Goal: Check status: Check status

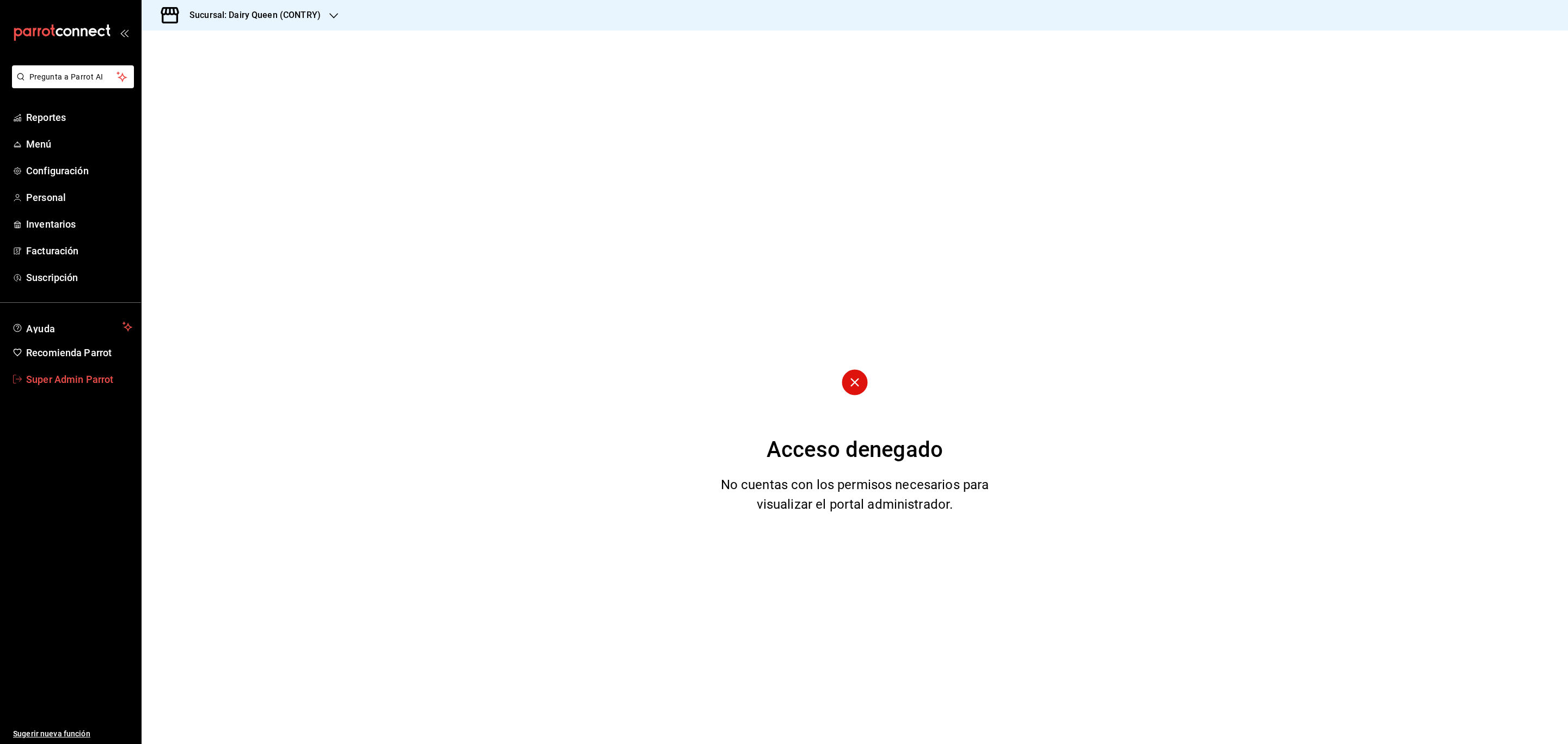
click at [98, 374] on span "Super Admin Parrot" at bounding box center [79, 379] width 106 height 15
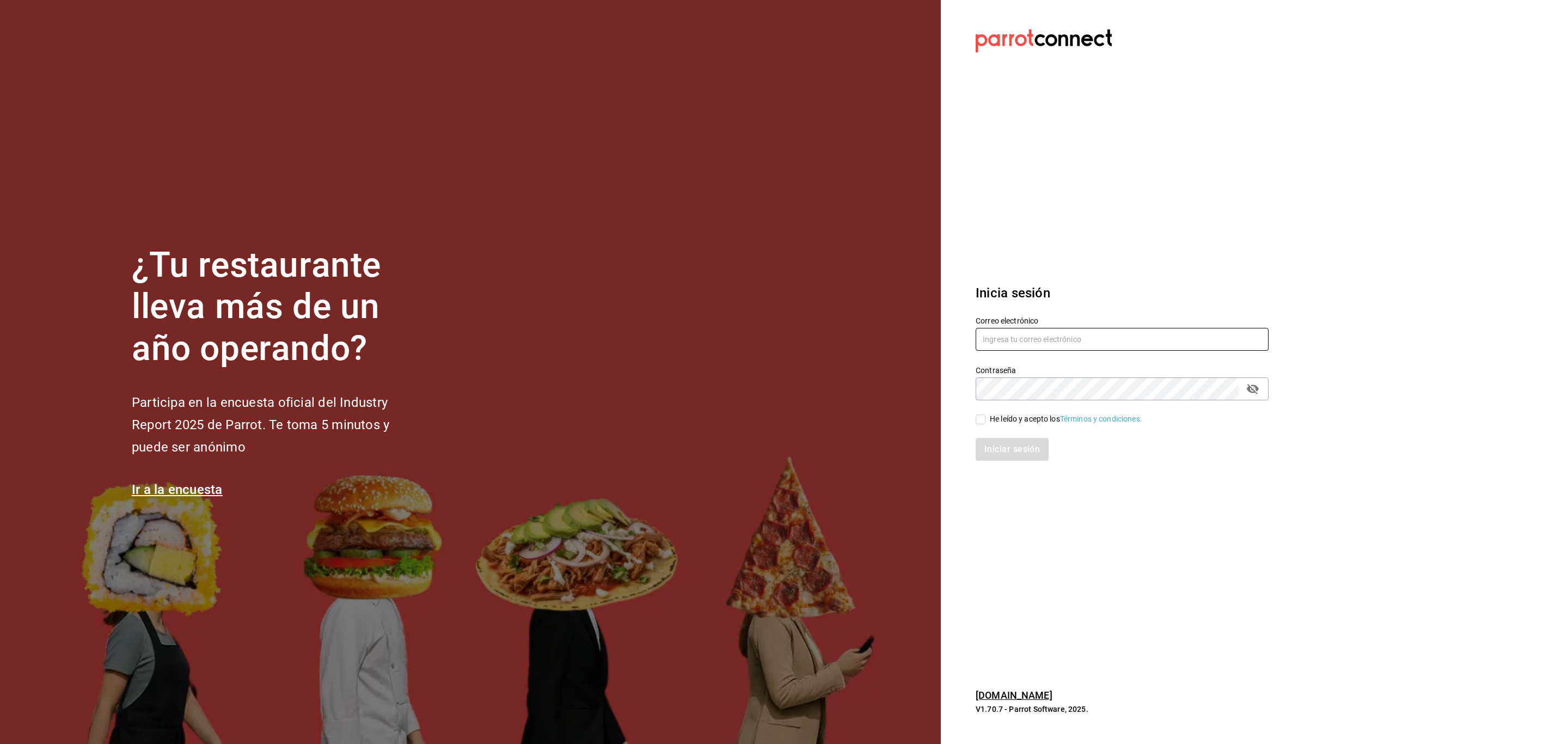
type input "[EMAIL_ADDRESS][DOMAIN_NAME]"
click at [979, 413] on div "He leído y acepto los Términos y condiciones." at bounding box center [1122, 419] width 293 height 12
click at [981, 424] on input "He leído y acepto los Términos y condiciones." at bounding box center [981, 419] width 10 height 10
checkbox input "true"
click at [990, 446] on button "Iniciar sesión" at bounding box center [1013, 449] width 74 height 23
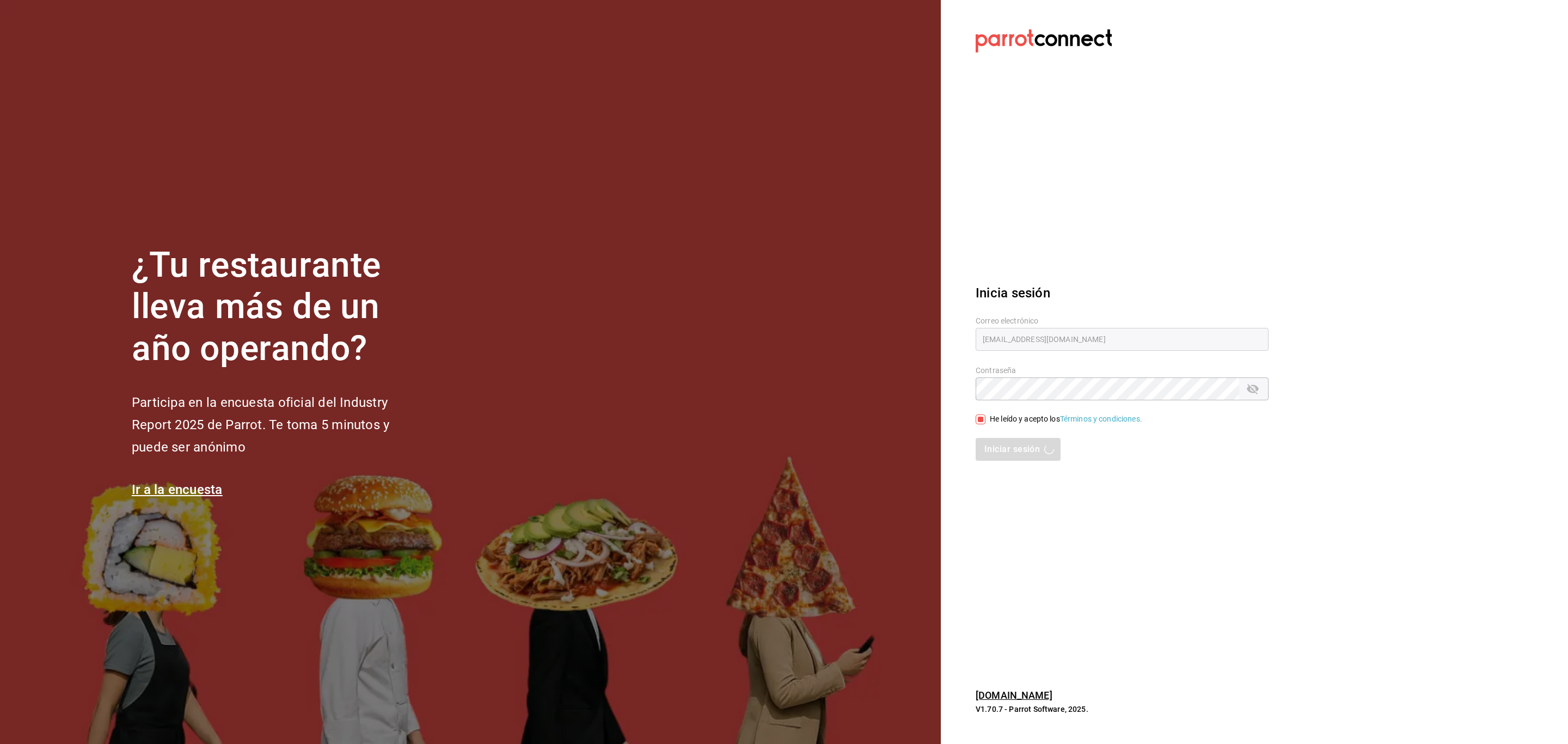
click at [1031, 453] on div "Iniciar sesión" at bounding box center [1122, 449] width 293 height 23
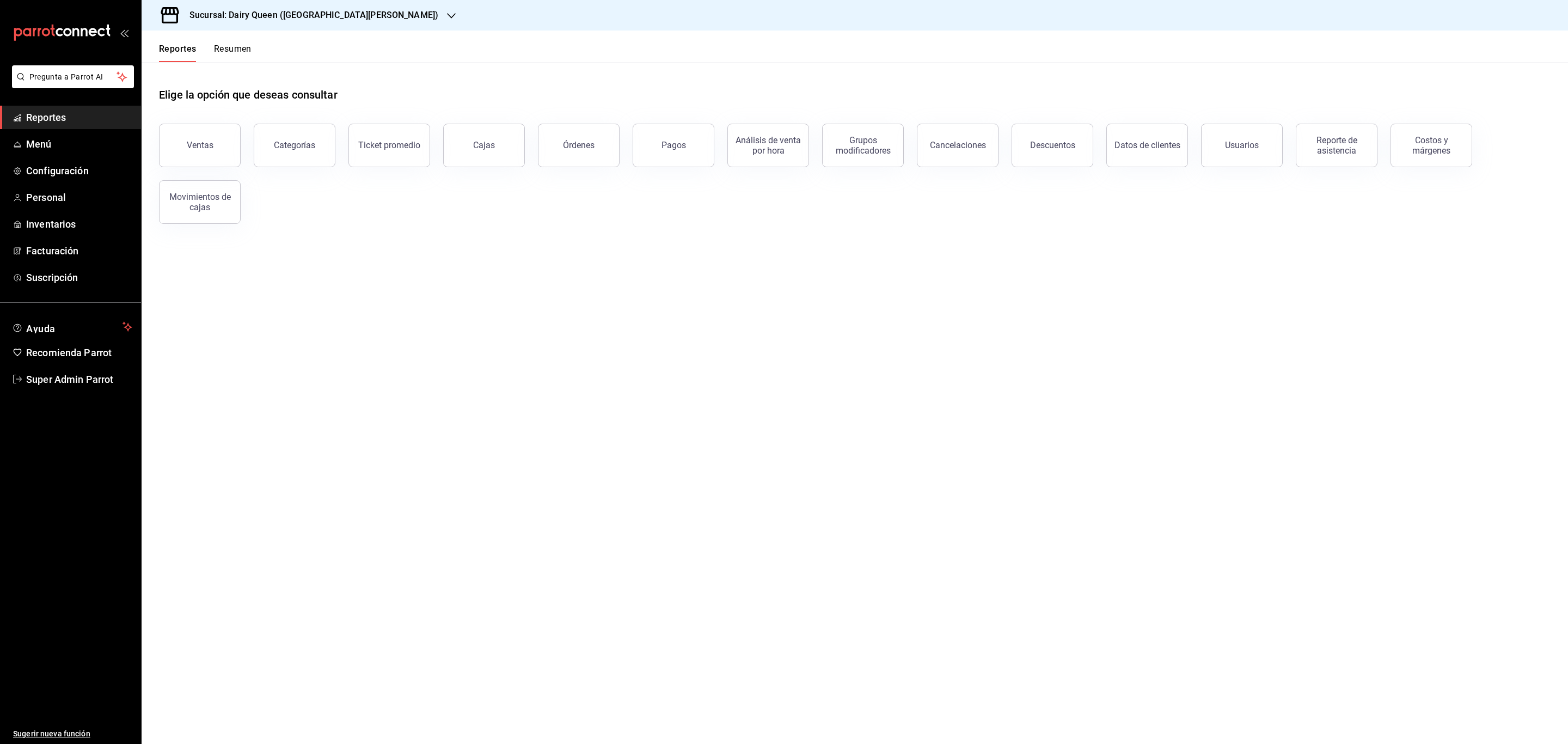
click at [340, 20] on h3 "Sucursal: Dairy Queen ([GEOGRAPHIC_DATA][PERSON_NAME])" at bounding box center [309, 15] width 257 height 13
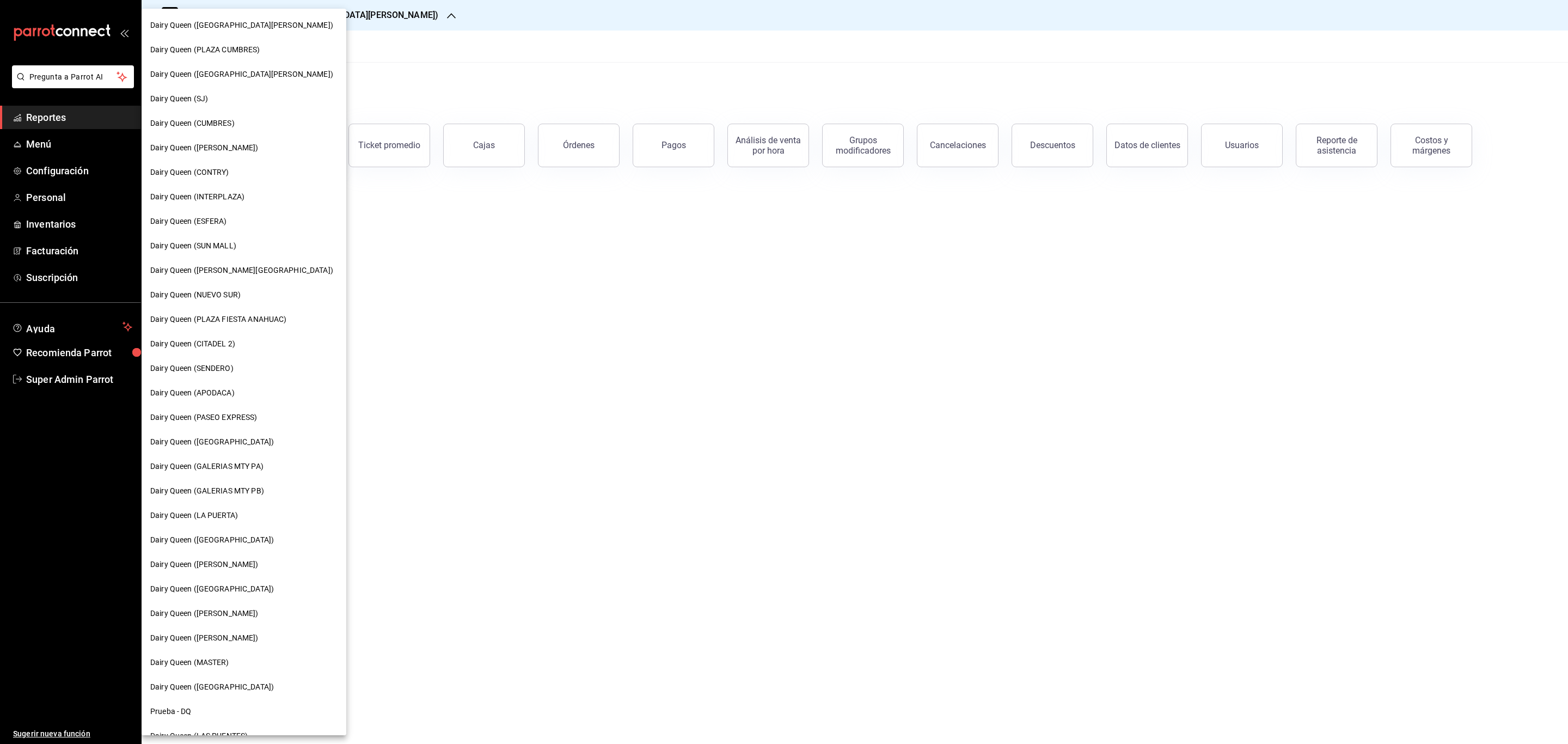
click at [253, 172] on div "Dairy Queen (CONTRY)" at bounding box center [244, 172] width 187 height 12
click at [253, 172] on nav "Dairy Queen (GALERIAS VALLE ORIENTE) Dairy Queen (PLAZA CUMBRES) Dairy Queen (P…" at bounding box center [244, 417] width 205 height 818
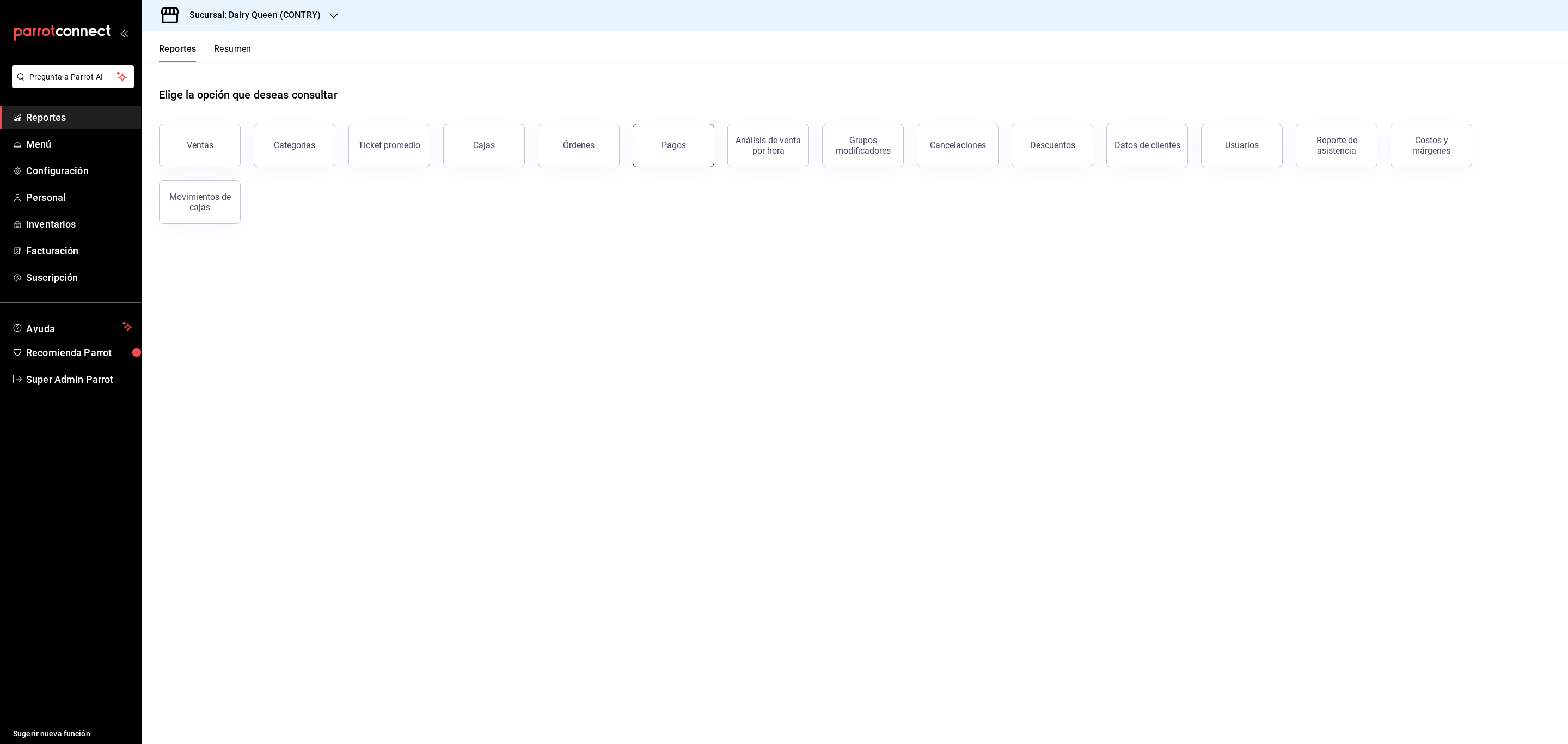
click at [668, 144] on div "Pagos" at bounding box center [674, 145] width 24 height 10
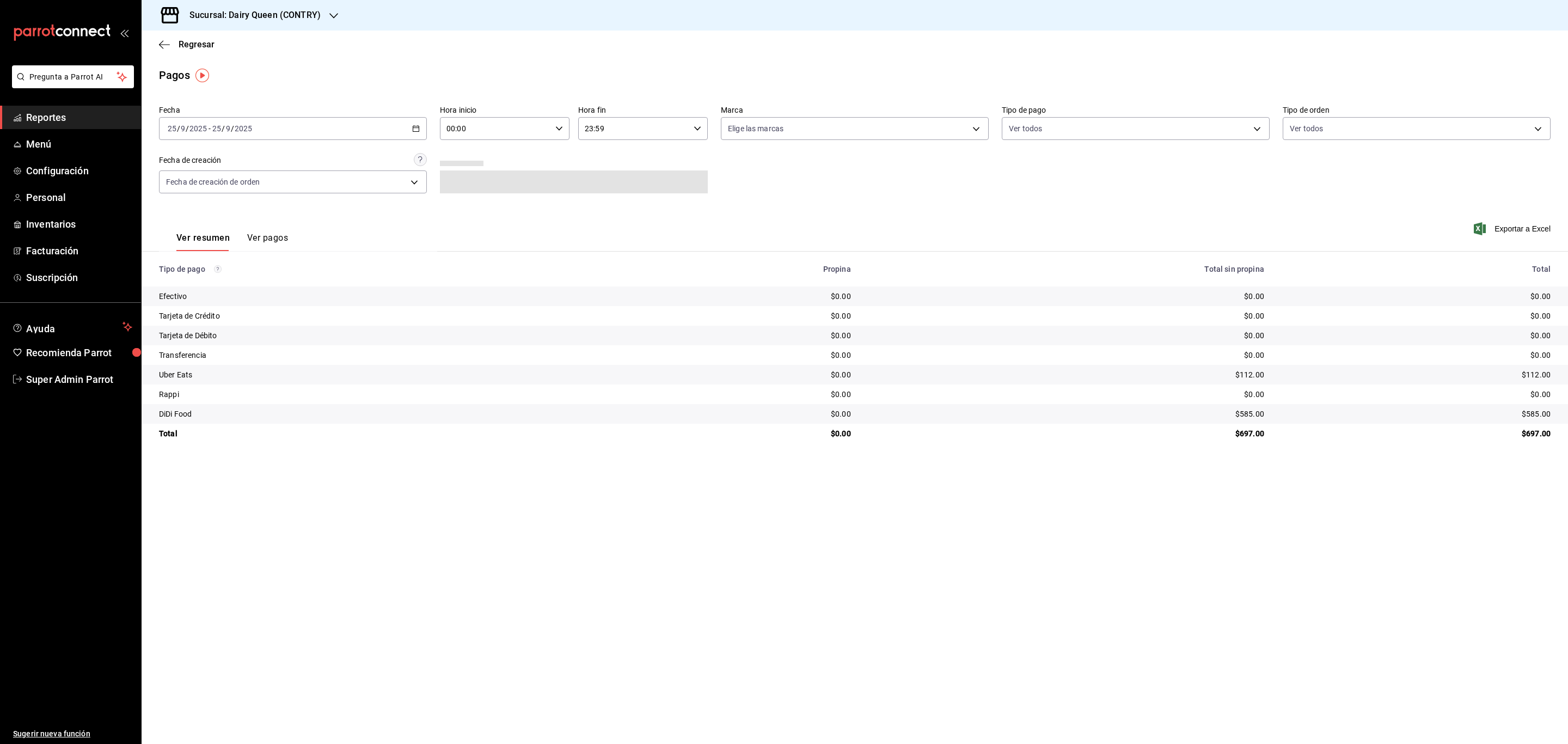
click at [415, 128] on \(Stroke\) "button" at bounding box center [416, 127] width 6 height 1
click at [378, 167] on icon "button" at bounding box center [381, 168] width 13 height 13
click at [361, 250] on abbr "15" at bounding box center [362, 248] width 7 height 8
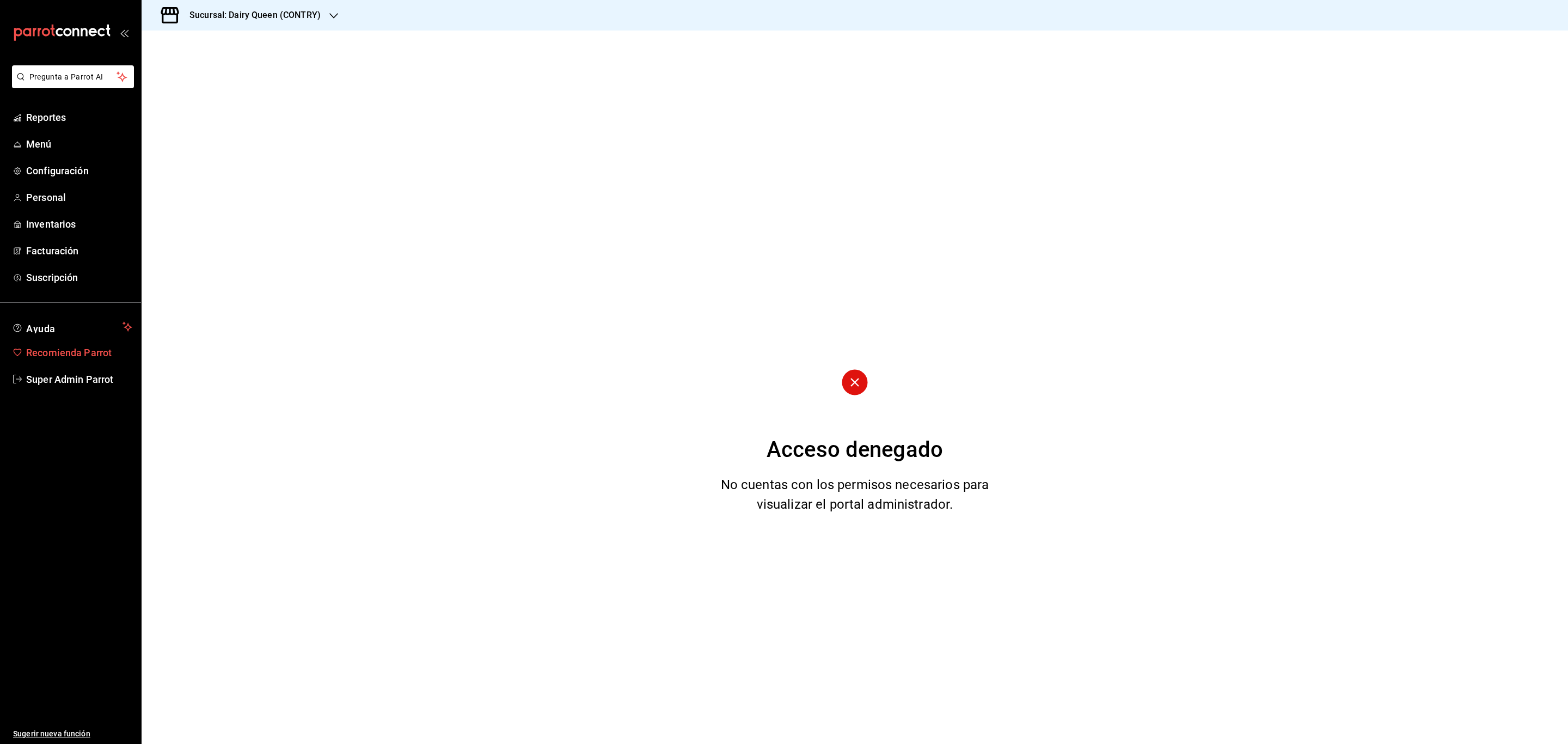
click at [74, 360] on link "Recomienda Parrot" at bounding box center [71, 353] width 141 height 23
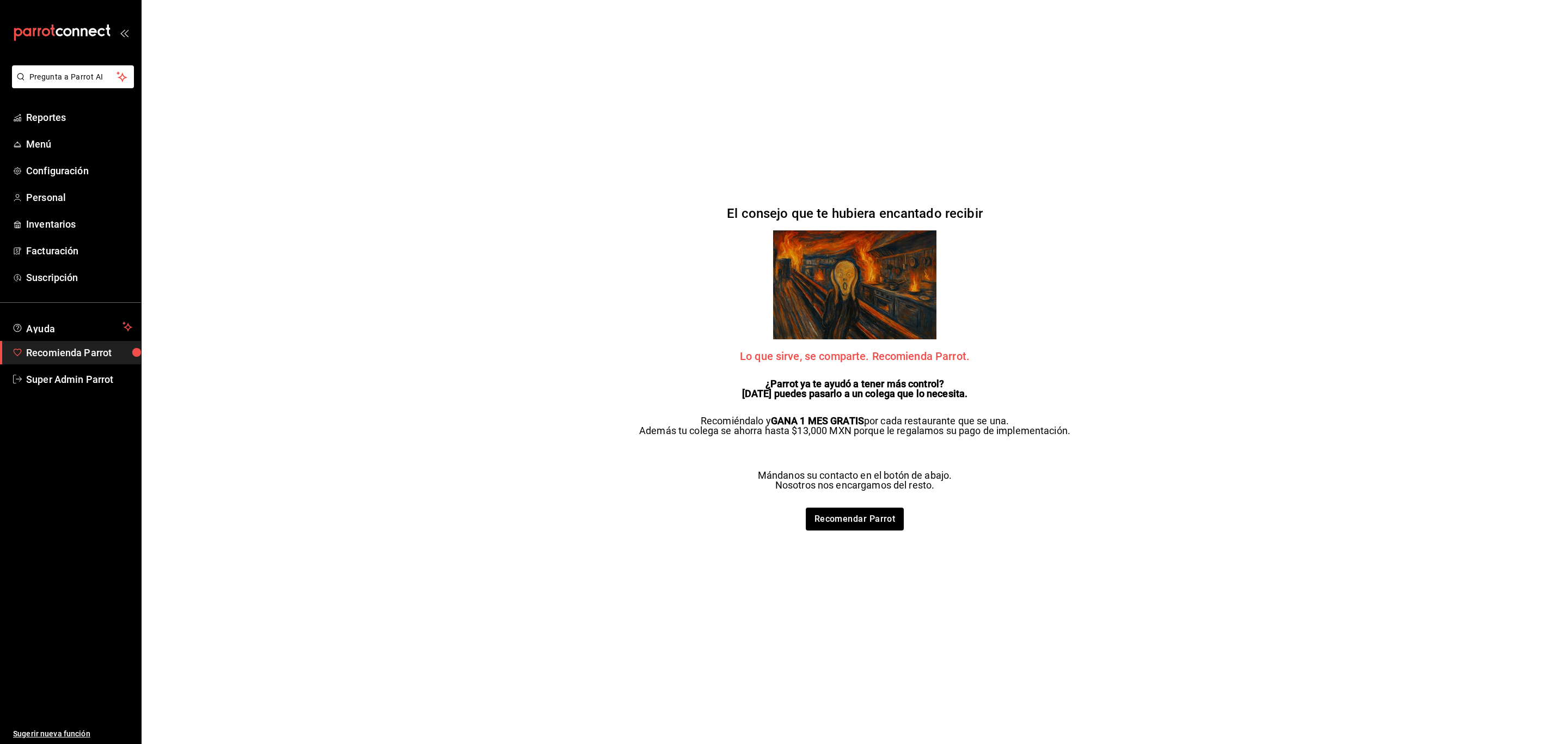
drag, startPoint x: 74, startPoint y: 360, endPoint x: 84, endPoint y: 378, distance: 20.6
click at [84, 378] on span "Super Admin Parrot" at bounding box center [79, 379] width 106 height 15
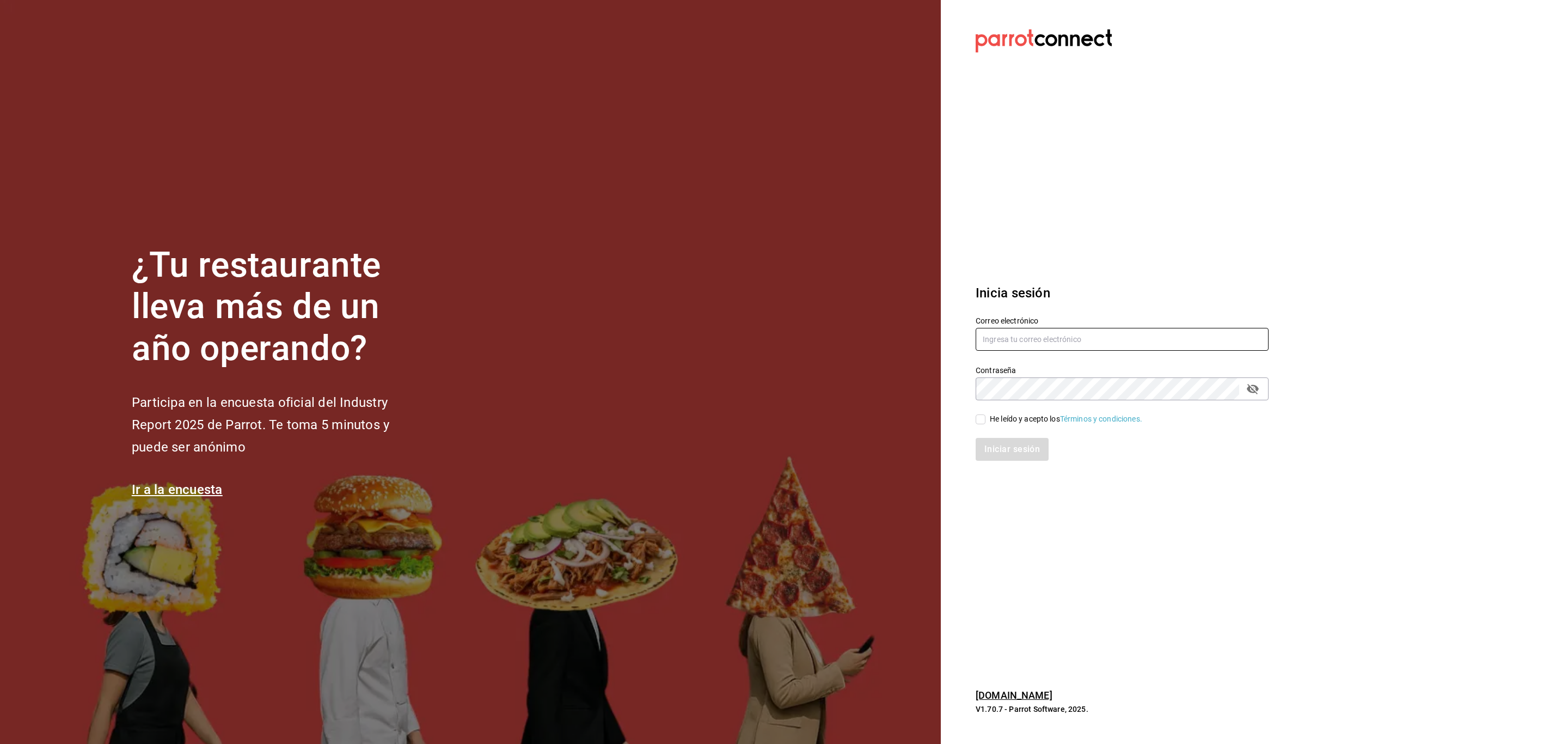
type input "multiuser@dairy.com"
click at [980, 415] on input "He leído y acepto los Términos y condiciones." at bounding box center [981, 419] width 10 height 10
checkbox input "true"
click at [1005, 452] on button "Iniciar sesión" at bounding box center [1013, 449] width 74 height 23
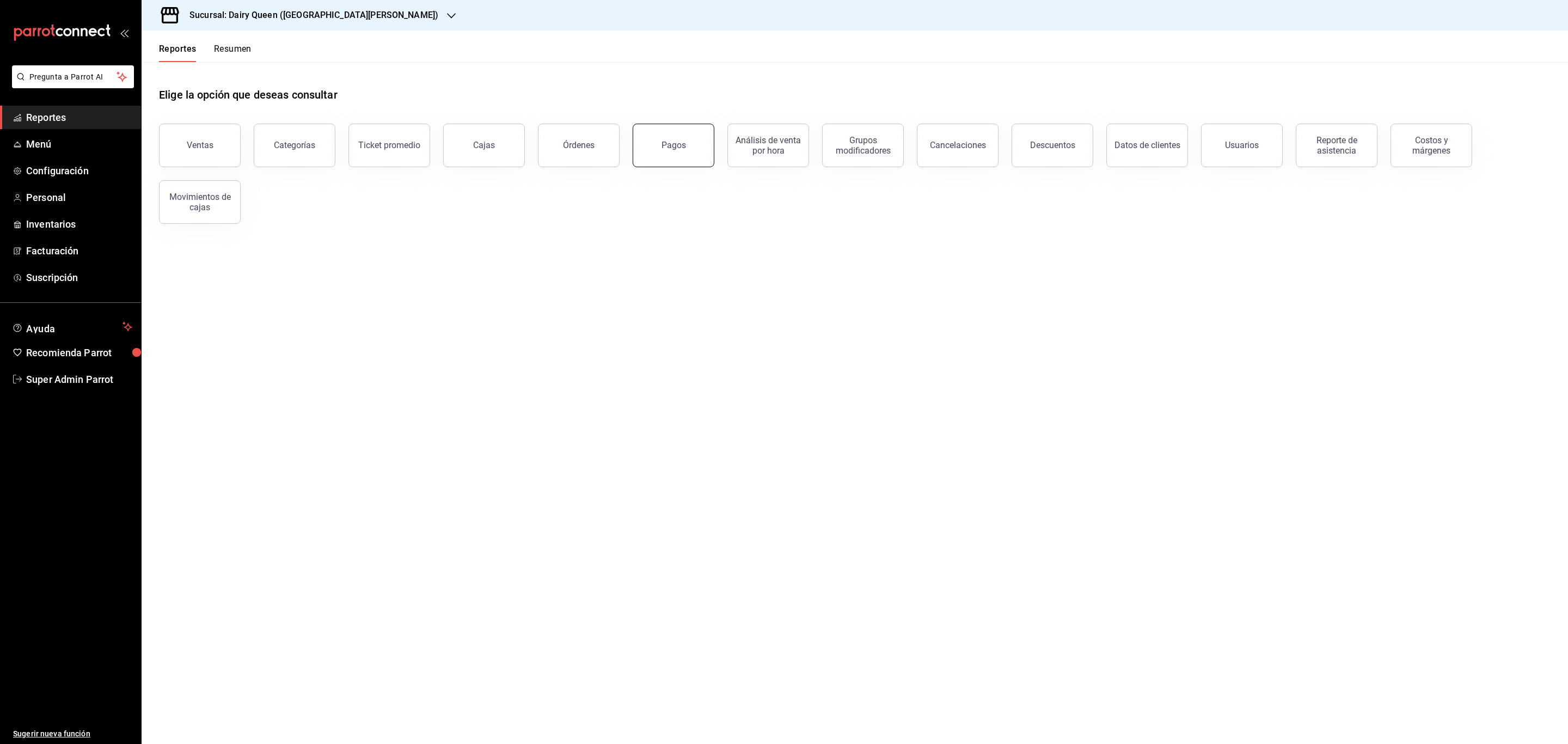
click at [674, 154] on button "Pagos" at bounding box center [673, 146] width 82 height 44
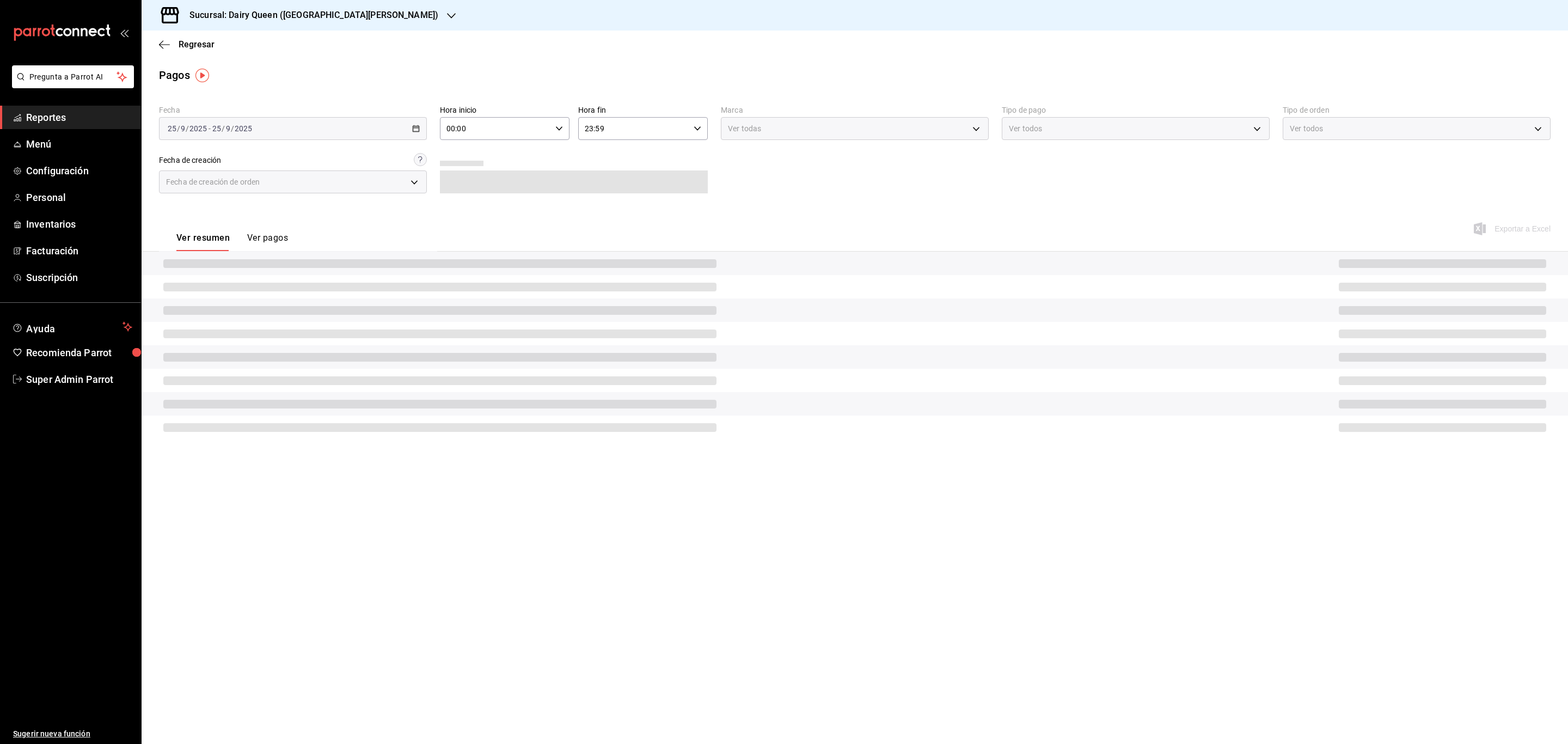
click at [674, 154] on div at bounding box center [574, 173] width 268 height 40
click at [335, 13] on h3 "Sucursal: Dairy Queen ([GEOGRAPHIC_DATA][PERSON_NAME])" at bounding box center [309, 15] width 257 height 13
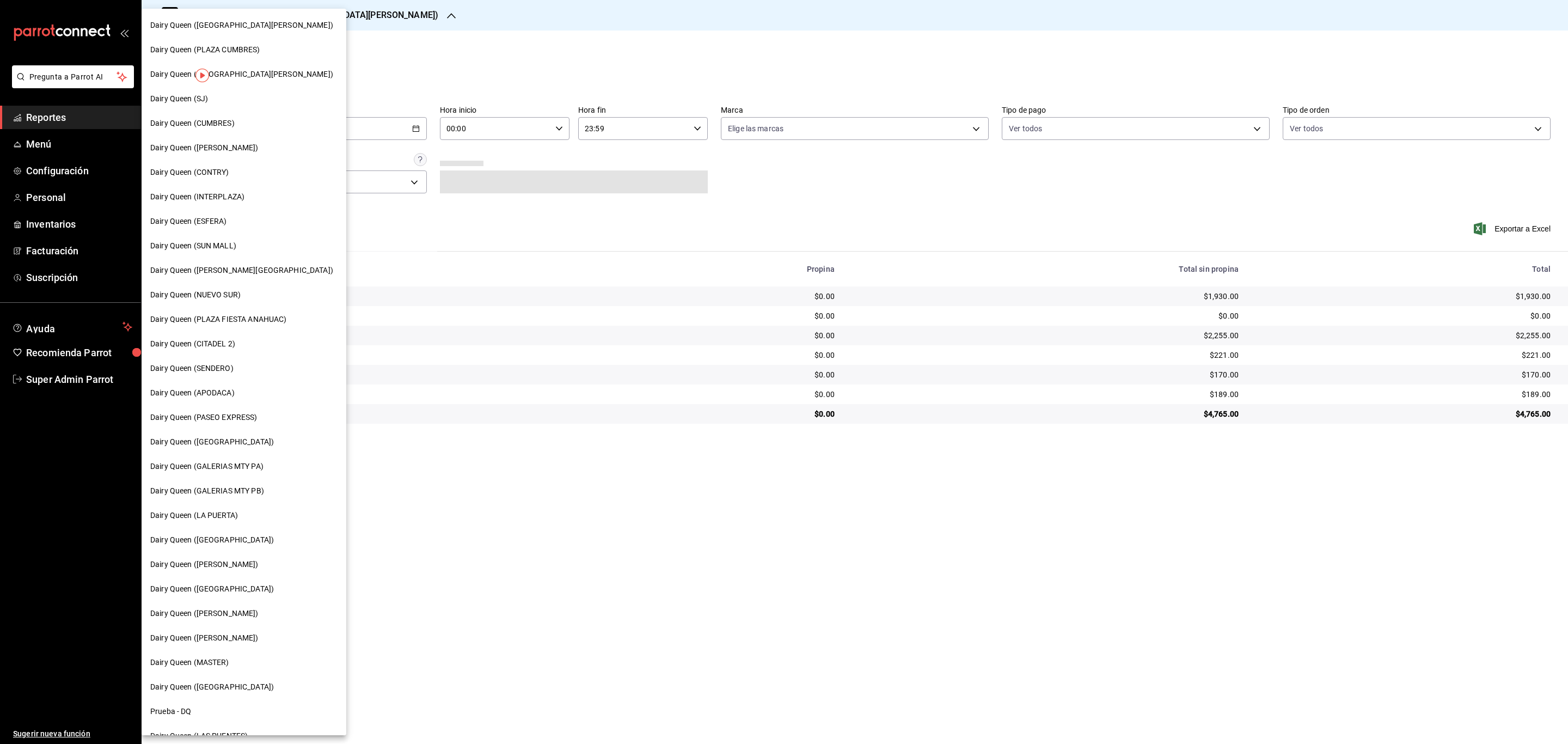
scroll to position [89, 0]
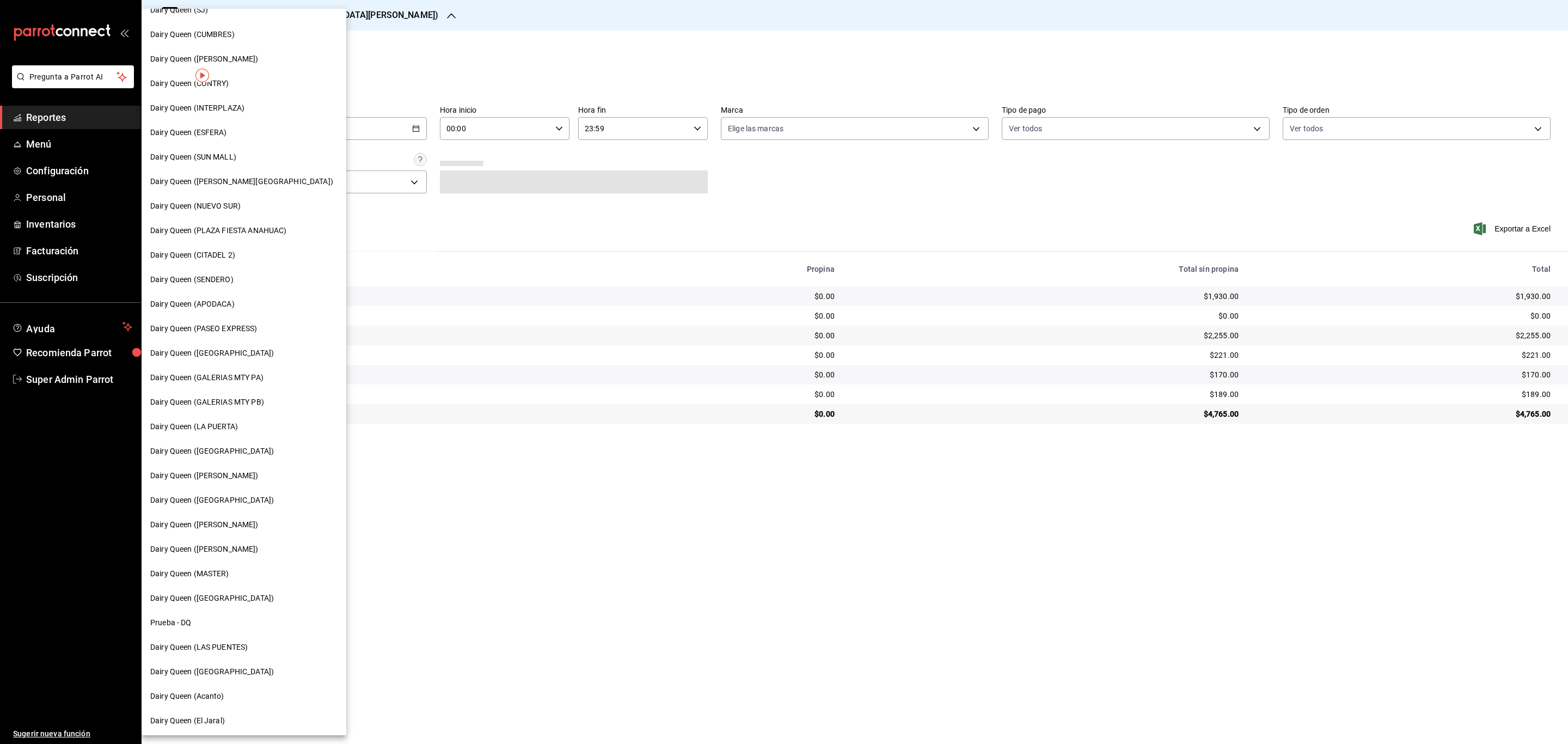
click at [283, 670] on div "Dairy Queen ([GEOGRAPHIC_DATA])" at bounding box center [244, 672] width 187 height 12
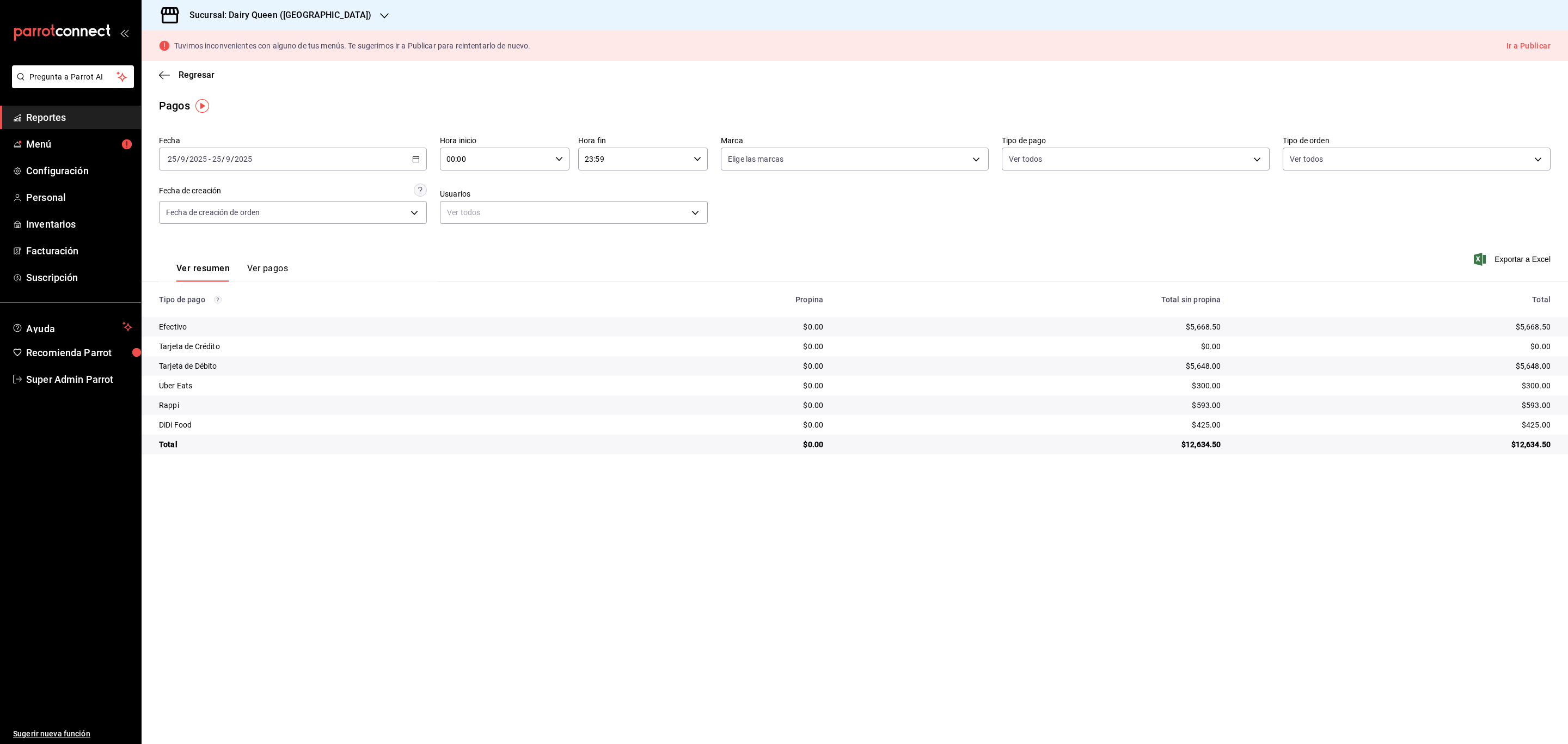
click at [413, 158] on \(Stroke\) "button" at bounding box center [416, 160] width 7 height 6
click at [291, 301] on button "22" at bounding box center [284, 303] width 19 height 19
click at [393, 156] on div "2025-09-22 22 / 9 / 2025 - 2025-09-22 22 / 9 / 2025" at bounding box center [293, 159] width 268 height 23
click at [298, 304] on button "23" at bounding box center [303, 303] width 19 height 19
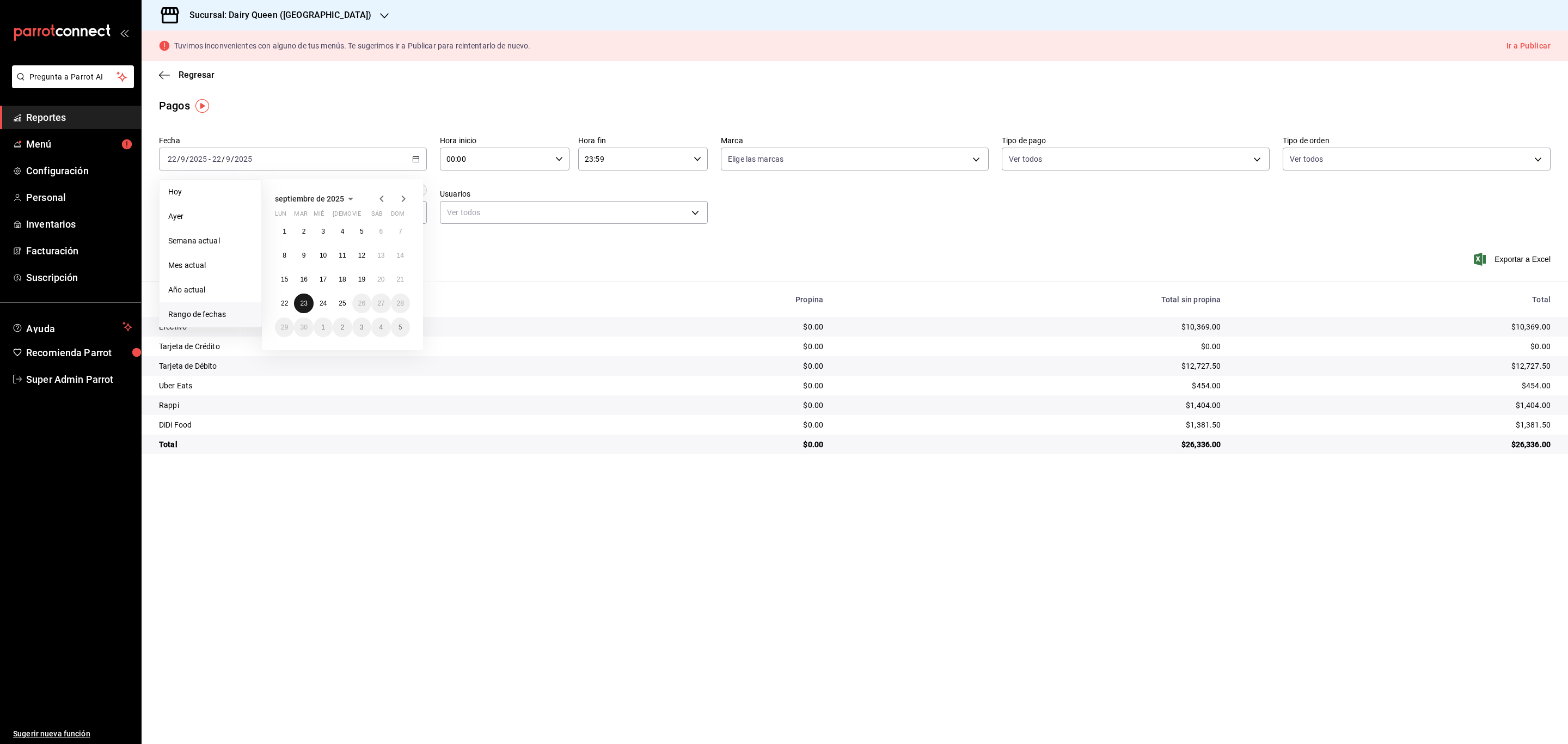
click at [298, 304] on button "23" at bounding box center [303, 303] width 19 height 19
click at [338, 162] on div "2025-09-23 23 / 9 / 2025 - 2025-09-23 23 / 9 / 2025" at bounding box center [293, 159] width 268 height 23
click at [327, 311] on button "24" at bounding box center [323, 303] width 19 height 19
click at [441, 507] on main "Regresar Pagos Fecha 2025-09-24 24 / 9 / 2025 - 2025-09-24 24 / 9 / 2025 Hora i…" at bounding box center [855, 402] width 1426 height 683
